Goal: Find specific page/section: Find specific page/section

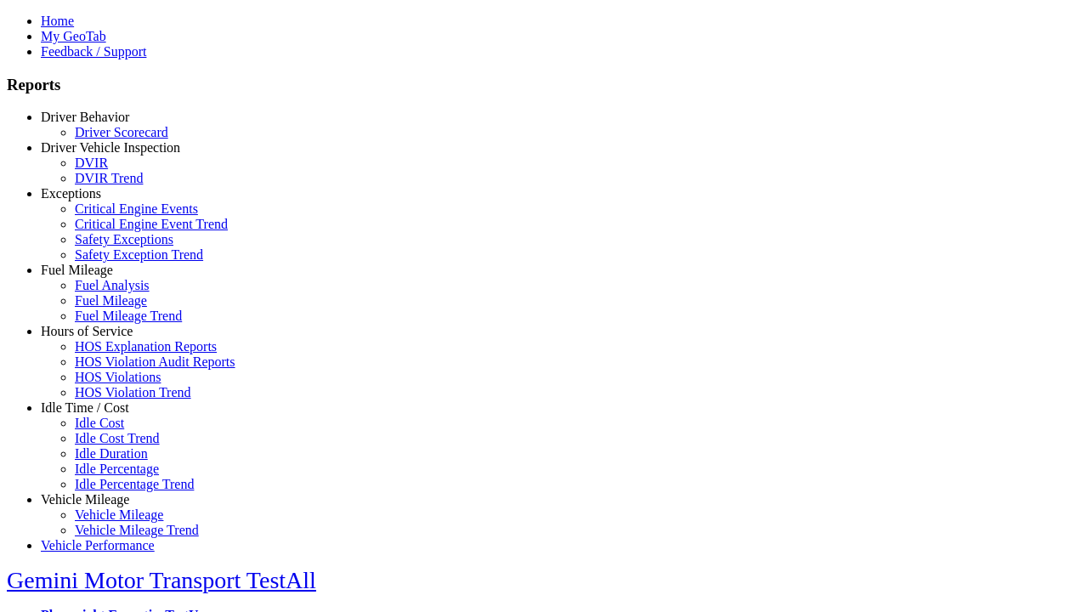
click at [98, 415] on link "Idle Time / Cost" at bounding box center [85, 407] width 88 height 14
click at [110, 477] on link "Idle Percentage Trend" at bounding box center [134, 484] width 119 height 14
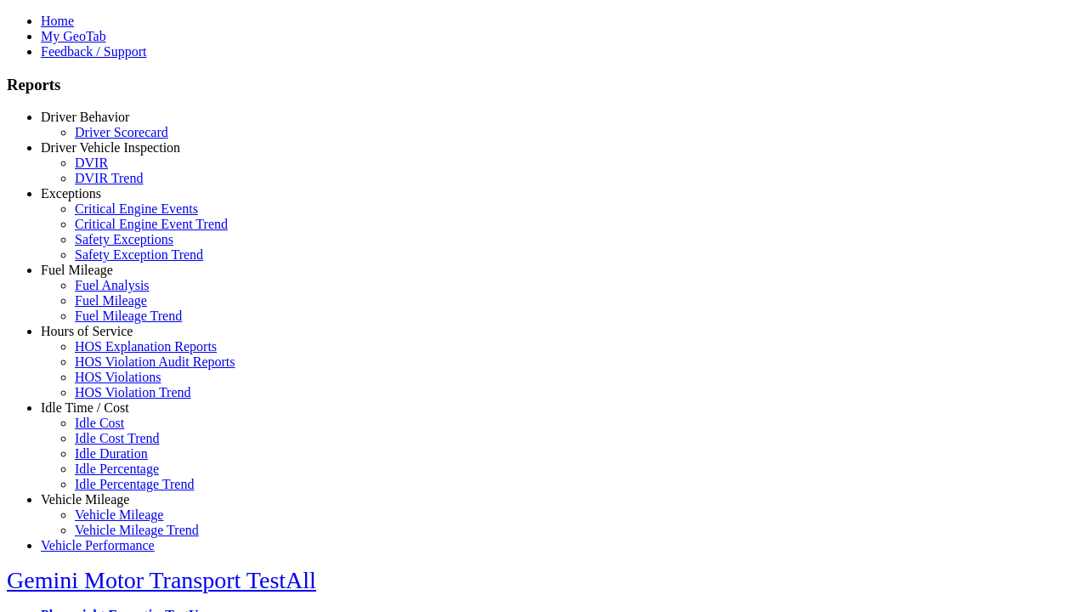
type input "*********"
